Goal: Use online tool/utility: Use online tool/utility

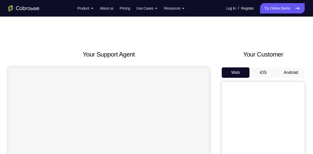
click at [294, 74] on button "Android" at bounding box center [291, 72] width 28 height 10
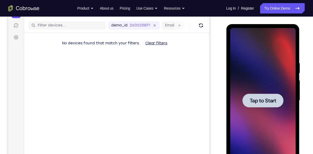
scroll to position [63, 0]
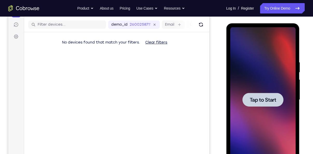
click at [267, 102] on span "Tap to Start" at bounding box center [263, 99] width 26 height 5
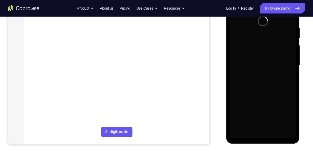
scroll to position [98, 0]
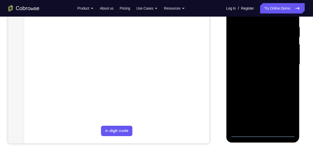
click at [265, 134] on div at bounding box center [262, 64] width 65 height 145
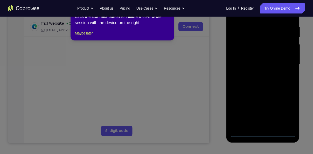
click at [286, 111] on icon at bounding box center [158, 77] width 317 height 154
click at [89, 36] on button "Maybe later" at bounding box center [84, 33] width 18 height 6
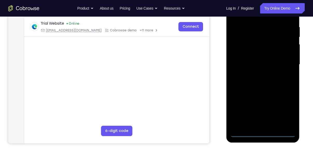
click at [283, 108] on div at bounding box center [262, 64] width 65 height 145
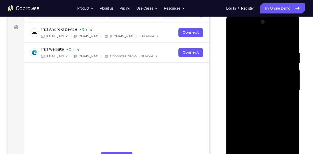
scroll to position [72, 0]
click at [235, 31] on div at bounding box center [262, 90] width 65 height 145
click at [291, 89] on div at bounding box center [262, 90] width 65 height 145
click at [258, 101] on div at bounding box center [262, 90] width 65 height 145
click at [253, 85] on div at bounding box center [262, 90] width 65 height 145
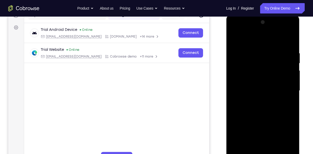
click at [252, 82] on div at bounding box center [262, 90] width 65 height 145
click at [260, 89] on div at bounding box center [262, 90] width 65 height 145
click at [263, 108] on div at bounding box center [262, 90] width 65 height 145
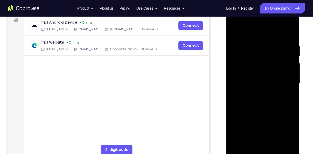
scroll to position [79, 0]
click at [266, 105] on div at bounding box center [262, 83] width 65 height 145
click at [256, 43] on div at bounding box center [262, 83] width 65 height 145
click at [289, 86] on div at bounding box center [262, 83] width 65 height 145
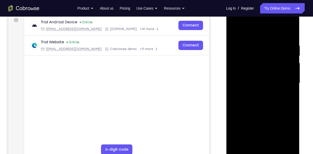
click at [289, 86] on div at bounding box center [262, 83] width 65 height 145
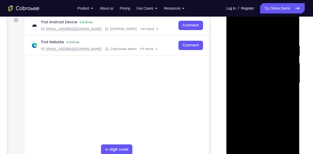
click at [290, 35] on div at bounding box center [262, 83] width 65 height 145
click at [272, 39] on div at bounding box center [262, 83] width 65 height 145
click at [290, 91] on div at bounding box center [262, 83] width 65 height 145
click at [290, 32] on div at bounding box center [262, 83] width 65 height 145
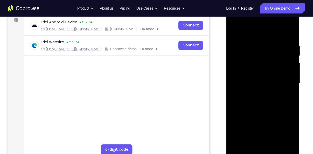
click at [286, 44] on div at bounding box center [262, 83] width 65 height 145
click at [291, 59] on div at bounding box center [262, 83] width 65 height 145
click at [290, 34] on div at bounding box center [262, 83] width 65 height 145
click at [293, 28] on div at bounding box center [262, 83] width 65 height 145
drag, startPoint x: 277, startPoint y: 86, endPoint x: 282, endPoint y: 138, distance: 52.1
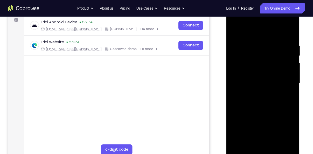
click at [282, 138] on div at bounding box center [262, 83] width 65 height 145
drag, startPoint x: 278, startPoint y: 87, endPoint x: 281, endPoint y: 143, distance: 55.6
click at [281, 143] on div at bounding box center [262, 83] width 65 height 145
click at [234, 31] on div at bounding box center [262, 83] width 65 height 145
click at [275, 145] on div at bounding box center [262, 83] width 65 height 145
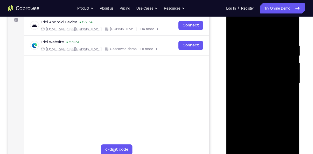
click at [262, 110] on div at bounding box center [262, 83] width 65 height 145
click at [236, 31] on div at bounding box center [262, 83] width 65 height 145
click at [291, 97] on div at bounding box center [262, 83] width 65 height 145
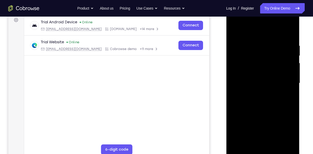
click at [291, 97] on div at bounding box center [262, 83] width 65 height 145
click at [255, 41] on div at bounding box center [262, 83] width 65 height 145
click at [282, 92] on div at bounding box center [262, 83] width 65 height 145
click at [287, 87] on div at bounding box center [262, 83] width 65 height 145
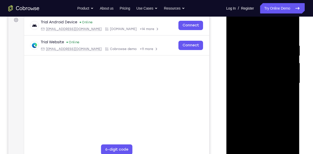
click at [287, 87] on div at bounding box center [262, 83] width 65 height 145
click at [290, 32] on div at bounding box center [262, 83] width 65 height 145
click at [287, 46] on div at bounding box center [262, 83] width 65 height 145
click at [290, 101] on div at bounding box center [262, 83] width 65 height 145
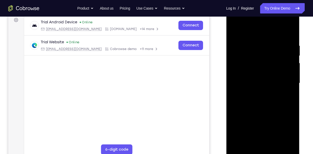
click at [283, 142] on div at bounding box center [262, 83] width 65 height 145
click at [289, 60] on div at bounding box center [262, 83] width 65 height 145
click at [288, 33] on div at bounding box center [262, 83] width 65 height 145
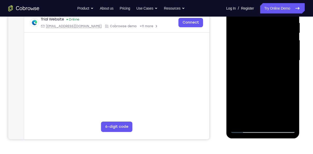
scroll to position [103, 0]
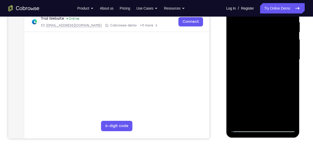
click at [293, 65] on div at bounding box center [262, 59] width 65 height 145
click at [293, 69] on div at bounding box center [262, 59] width 65 height 145
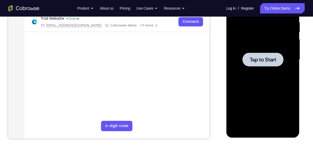
click at [260, 60] on span "Tap to Start" at bounding box center [263, 59] width 26 height 5
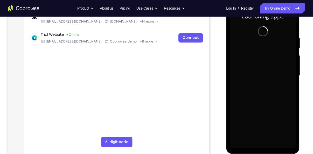
scroll to position [88, 0]
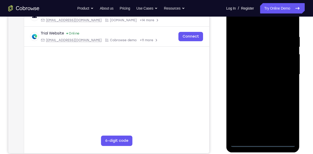
click at [263, 143] on div at bounding box center [262, 74] width 65 height 145
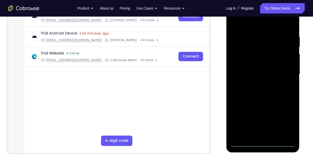
click at [286, 121] on div at bounding box center [262, 74] width 65 height 145
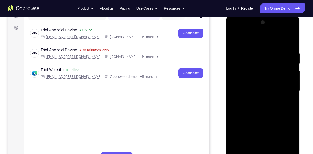
scroll to position [70, 0]
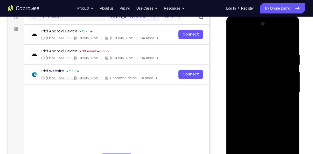
click at [235, 32] on div at bounding box center [262, 92] width 65 height 145
click at [286, 90] on div at bounding box center [262, 92] width 65 height 145
click at [259, 102] on div at bounding box center [262, 92] width 65 height 145
click at [252, 85] on div at bounding box center [262, 92] width 65 height 145
click at [251, 84] on div at bounding box center [262, 92] width 65 height 145
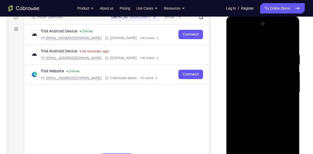
click at [290, 83] on div at bounding box center [262, 92] width 65 height 145
click at [261, 90] on div at bounding box center [262, 92] width 65 height 145
click at [261, 107] on div at bounding box center [262, 92] width 65 height 145
click at [269, 117] on div at bounding box center [262, 92] width 65 height 145
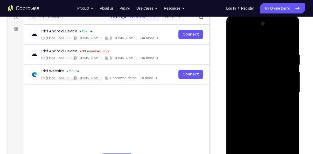
drag, startPoint x: 267, startPoint y: 123, endPoint x: 265, endPoint y: 76, distance: 47.6
click at [265, 76] on div at bounding box center [262, 92] width 65 height 145
drag, startPoint x: 266, startPoint y: 128, endPoint x: 260, endPoint y: 58, distance: 70.3
click at [260, 58] on div at bounding box center [262, 92] width 65 height 145
click at [274, 152] on div at bounding box center [262, 92] width 65 height 145
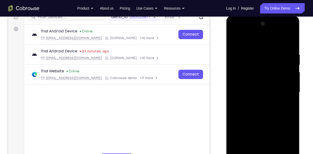
click at [268, 119] on div at bounding box center [262, 92] width 65 height 145
click at [256, 111] on div at bounding box center [262, 92] width 65 height 145
click at [254, 150] on div at bounding box center [262, 92] width 65 height 145
click at [262, 117] on div at bounding box center [262, 92] width 65 height 145
click at [287, 105] on div at bounding box center [262, 92] width 65 height 145
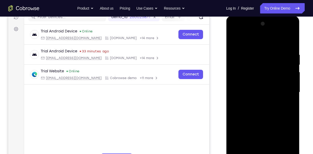
click at [287, 106] on div at bounding box center [262, 92] width 65 height 145
click at [235, 41] on div at bounding box center [262, 92] width 65 height 145
click at [235, 39] on div at bounding box center [262, 92] width 65 height 145
drag, startPoint x: 267, startPoint y: 90, endPoint x: 266, endPoint y: 130, distance: 39.7
click at [266, 130] on div at bounding box center [262, 92] width 65 height 145
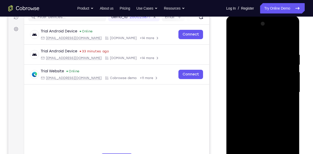
click at [255, 54] on div at bounding box center [262, 92] width 65 height 145
click at [274, 134] on div at bounding box center [262, 92] width 65 height 145
click at [281, 111] on div at bounding box center [262, 92] width 65 height 145
click at [288, 44] on div at bounding box center [262, 92] width 65 height 145
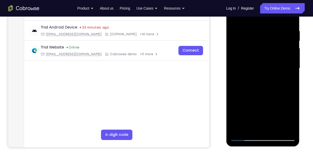
scroll to position [94, 0]
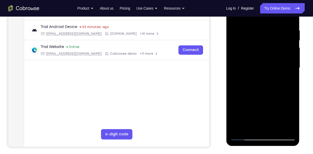
click at [276, 130] on div at bounding box center [262, 67] width 65 height 145
click at [256, 60] on div at bounding box center [262, 67] width 65 height 145
click at [257, 97] on div at bounding box center [262, 67] width 65 height 145
click at [276, 130] on div at bounding box center [262, 67] width 65 height 145
click at [255, 66] on div at bounding box center [262, 67] width 65 height 145
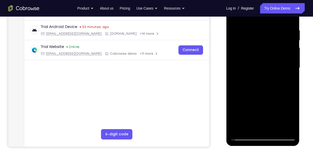
click at [274, 94] on div at bounding box center [262, 67] width 65 height 145
click at [273, 91] on div at bounding box center [262, 67] width 65 height 145
click at [258, 85] on div at bounding box center [262, 67] width 65 height 145
click at [249, 126] on div at bounding box center [262, 67] width 65 height 145
click at [288, 81] on div at bounding box center [262, 67] width 65 height 145
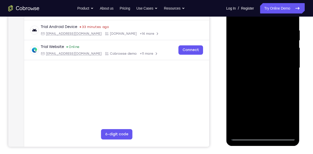
click at [235, 17] on div at bounding box center [262, 67] width 65 height 145
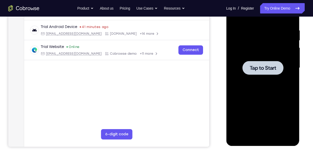
click at [260, 70] on span "Tap to Start" at bounding box center [263, 67] width 26 height 5
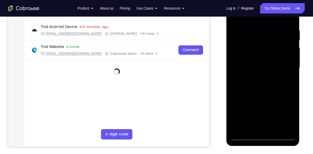
click at [263, 137] on div at bounding box center [262, 67] width 65 height 145
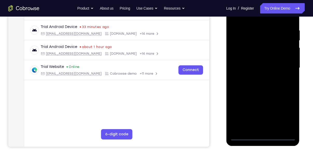
click at [289, 116] on div at bounding box center [262, 67] width 65 height 145
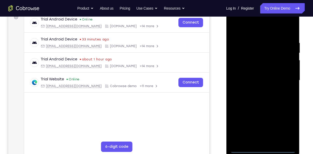
scroll to position [77, 0]
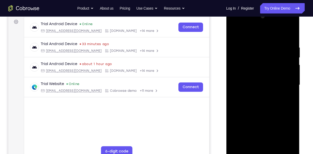
click at [236, 27] on div at bounding box center [262, 84] width 65 height 145
click at [286, 84] on div at bounding box center [262, 84] width 65 height 145
click at [257, 94] on div at bounding box center [262, 84] width 65 height 145
click at [257, 80] on div at bounding box center [262, 84] width 65 height 145
click at [253, 74] on div at bounding box center [262, 84] width 65 height 145
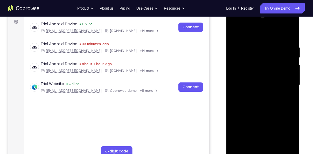
click at [263, 85] on div at bounding box center [262, 84] width 65 height 145
click at [264, 101] on div at bounding box center [262, 84] width 65 height 145
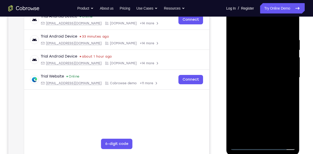
scroll to position [88, 0]
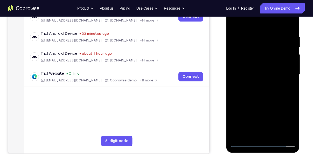
click at [267, 98] on div at bounding box center [262, 74] width 65 height 145
click at [276, 136] on div at bounding box center [262, 74] width 65 height 145
click at [263, 101] on div at bounding box center [262, 74] width 65 height 145
click at [261, 71] on div at bounding box center [262, 74] width 65 height 145
click at [256, 89] on div at bounding box center [262, 74] width 65 height 145
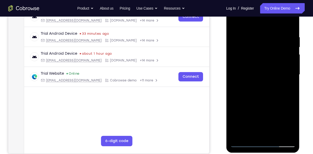
drag, startPoint x: 273, startPoint y: 118, endPoint x: 273, endPoint y: 122, distance: 3.9
click at [273, 122] on div at bounding box center [262, 74] width 65 height 145
click at [235, 23] on div at bounding box center [262, 74] width 65 height 145
click at [274, 135] on div at bounding box center [262, 74] width 65 height 145
click at [256, 70] on div at bounding box center [262, 74] width 65 height 145
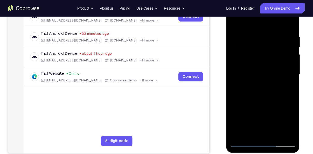
click at [258, 132] on div at bounding box center [262, 74] width 65 height 145
click at [290, 86] on div at bounding box center [262, 74] width 65 height 145
drag, startPoint x: 275, startPoint y: 55, endPoint x: 276, endPoint y: 77, distance: 22.9
click at [276, 77] on div at bounding box center [262, 74] width 65 height 145
click at [256, 56] on div at bounding box center [262, 74] width 65 height 145
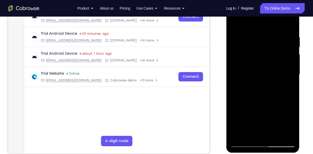
click at [236, 22] on div at bounding box center [262, 74] width 65 height 145
click at [256, 26] on div at bounding box center [262, 74] width 65 height 145
click at [289, 23] on div at bounding box center [262, 74] width 65 height 145
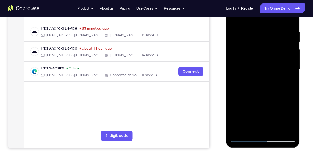
scroll to position [95, 0]
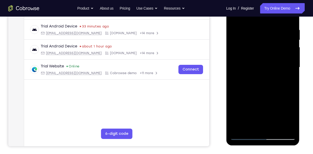
drag, startPoint x: 273, startPoint y: 101, endPoint x: 269, endPoint y: 31, distance: 70.2
click at [269, 31] on div at bounding box center [262, 67] width 65 height 145
drag, startPoint x: 271, startPoint y: 90, endPoint x: 261, endPoint y: 21, distance: 70.0
click at [261, 21] on div at bounding box center [262, 67] width 65 height 145
drag, startPoint x: 270, startPoint y: 113, endPoint x: 262, endPoint y: 26, distance: 86.5
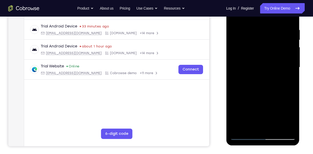
click at [262, 26] on div at bounding box center [262, 67] width 65 height 145
drag, startPoint x: 269, startPoint y: 104, endPoint x: 267, endPoint y: 27, distance: 77.4
click at [267, 27] on div at bounding box center [262, 67] width 65 height 145
drag, startPoint x: 269, startPoint y: 90, endPoint x: 264, endPoint y: 25, distance: 65.1
click at [264, 25] on div at bounding box center [262, 67] width 65 height 145
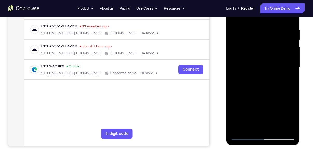
click at [293, 67] on div at bounding box center [262, 67] width 65 height 145
drag, startPoint x: 279, startPoint y: 112, endPoint x: 269, endPoint y: 45, distance: 67.4
click at [269, 45] on div at bounding box center [262, 67] width 65 height 145
drag, startPoint x: 268, startPoint y: 105, endPoint x: 267, endPoint y: 63, distance: 41.8
click at [267, 63] on div at bounding box center [262, 67] width 65 height 145
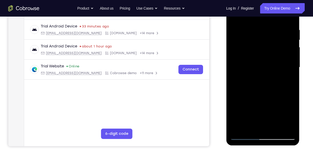
drag, startPoint x: 280, startPoint y: 111, endPoint x: 273, endPoint y: 47, distance: 63.6
click at [273, 47] on div at bounding box center [262, 67] width 65 height 145
drag, startPoint x: 274, startPoint y: 82, endPoint x: 273, endPoint y: 28, distance: 53.7
click at [273, 28] on div at bounding box center [262, 67] width 65 height 145
drag, startPoint x: 274, startPoint y: 91, endPoint x: 270, endPoint y: 29, distance: 62.4
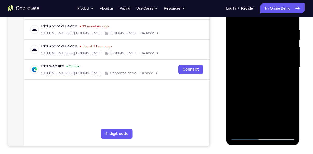
click at [270, 29] on div at bounding box center [262, 67] width 65 height 145
drag, startPoint x: 279, startPoint y: 101, endPoint x: 280, endPoint y: 42, distance: 58.7
click at [280, 42] on div at bounding box center [262, 67] width 65 height 145
drag, startPoint x: 279, startPoint y: 102, endPoint x: 276, endPoint y: 44, distance: 57.7
click at [276, 44] on div at bounding box center [262, 67] width 65 height 145
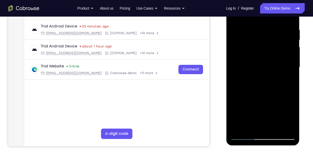
drag, startPoint x: 289, startPoint y: 99, endPoint x: 285, endPoint y: 60, distance: 39.9
click at [285, 60] on div at bounding box center [262, 67] width 65 height 145
drag, startPoint x: 262, startPoint y: 104, endPoint x: 268, endPoint y: 25, distance: 79.6
click at [268, 25] on div at bounding box center [262, 67] width 65 height 145
drag, startPoint x: 279, startPoint y: 94, endPoint x: 277, endPoint y: 43, distance: 50.7
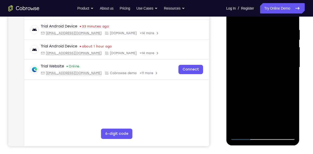
click at [277, 43] on div at bounding box center [262, 67] width 65 height 145
drag, startPoint x: 273, startPoint y: 102, endPoint x: 265, endPoint y: 34, distance: 68.2
click at [265, 34] on div at bounding box center [262, 67] width 65 height 145
drag, startPoint x: 244, startPoint y: 102, endPoint x: 242, endPoint y: 40, distance: 62.6
click at [242, 40] on div at bounding box center [262, 67] width 65 height 145
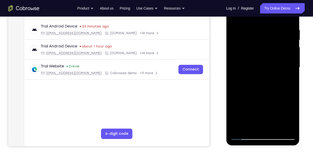
drag, startPoint x: 264, startPoint y: 88, endPoint x: 265, endPoint y: 39, distance: 49.6
click at [265, 39] on div at bounding box center [262, 67] width 65 height 145
drag, startPoint x: 270, startPoint y: 97, endPoint x: 272, endPoint y: 19, distance: 77.9
click at [272, 19] on div at bounding box center [262, 67] width 65 height 145
drag, startPoint x: 275, startPoint y: 89, endPoint x: 270, endPoint y: 31, distance: 57.8
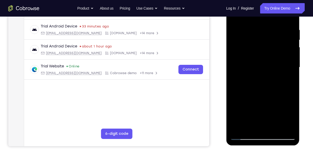
click at [270, 31] on div at bounding box center [262, 67] width 65 height 145
drag, startPoint x: 268, startPoint y: 119, endPoint x: 258, endPoint y: 42, distance: 77.9
click at [258, 42] on div at bounding box center [262, 67] width 65 height 145
drag, startPoint x: 271, startPoint y: 84, endPoint x: 267, endPoint y: 40, distance: 44.3
click at [267, 40] on div at bounding box center [262, 67] width 65 height 145
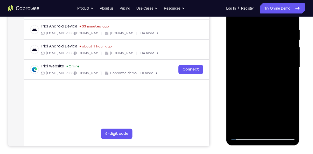
drag, startPoint x: 275, startPoint y: 103, endPoint x: 274, endPoint y: 62, distance: 40.8
click at [274, 62] on div at bounding box center [262, 67] width 65 height 145
click at [290, 54] on div at bounding box center [262, 67] width 65 height 145
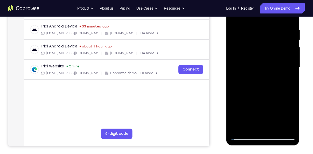
click at [290, 54] on div at bounding box center [262, 67] width 65 height 145
click at [236, 55] on div at bounding box center [262, 67] width 65 height 145
